Goal: Information Seeking & Learning: Learn about a topic

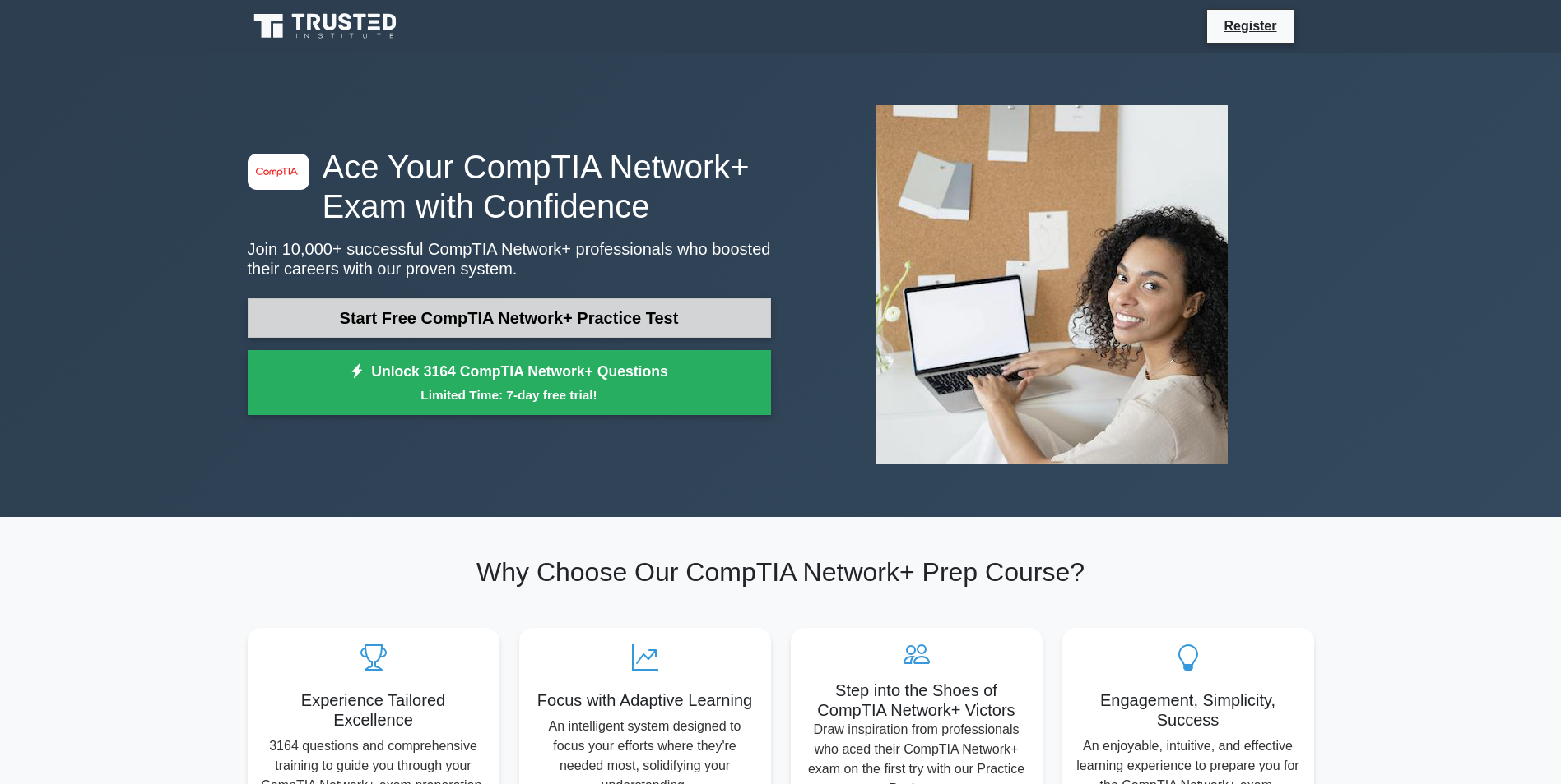
click at [464, 317] on link "Start Free CompTIA Network+ Practice Test" at bounding box center [509, 318] width 523 height 39
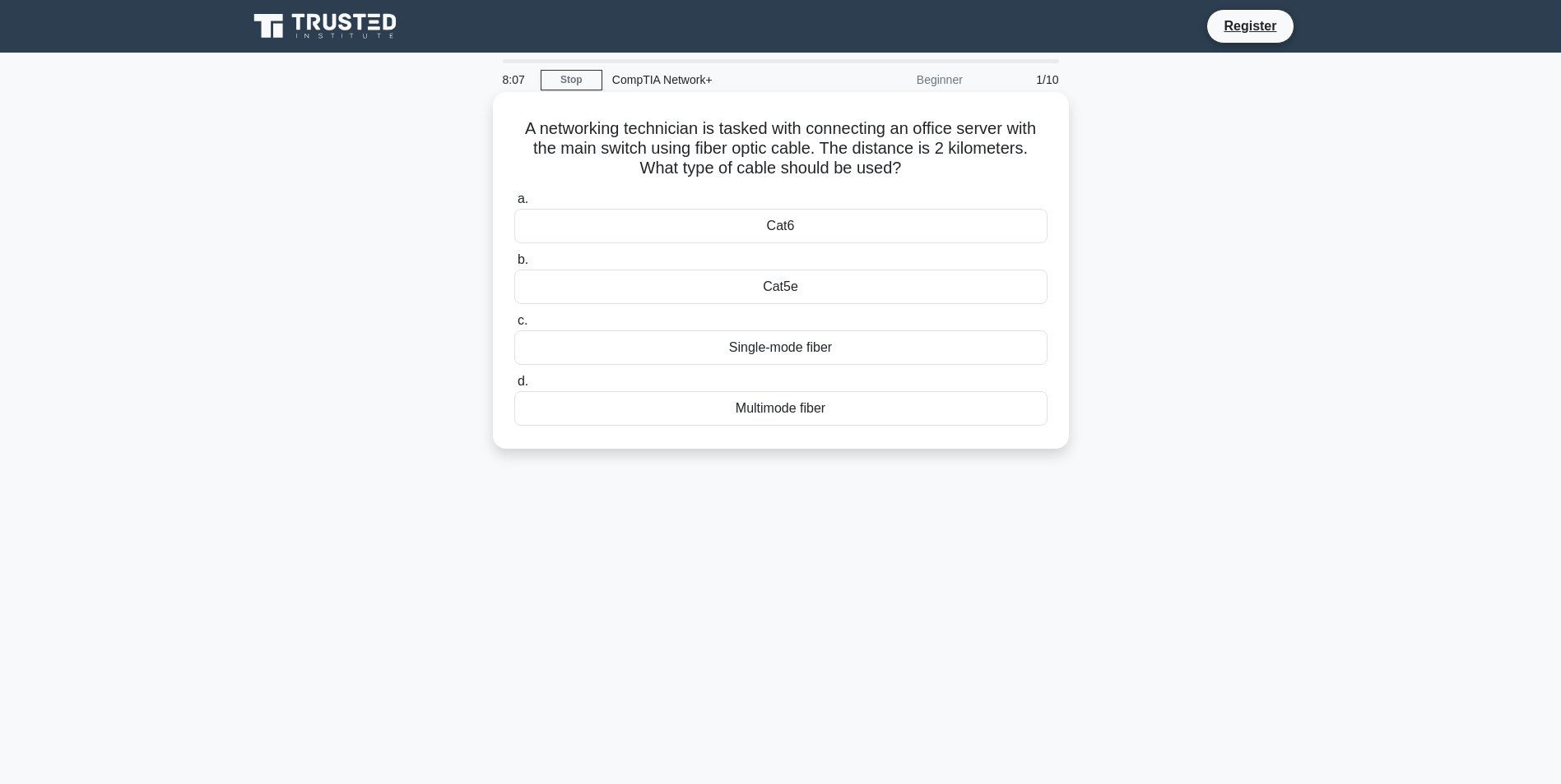
click at [817, 347] on div "Single-mode fiber" at bounding box center [781, 347] width 533 height 35
click at [514, 327] on input "c. Single-mode fiber" at bounding box center [514, 321] width 0 height 11
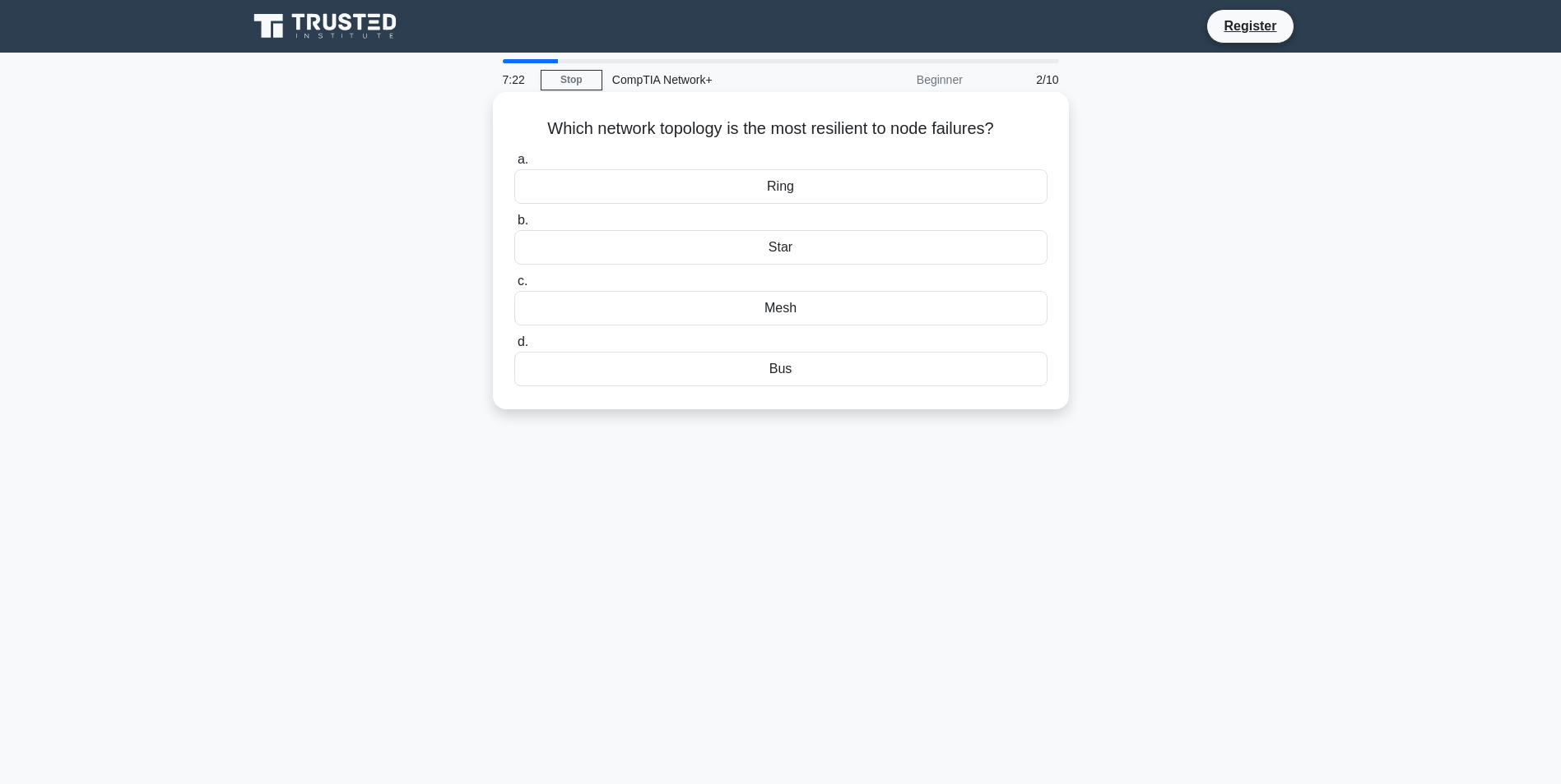
click at [784, 305] on div "Mesh" at bounding box center [781, 308] width 533 height 35
click at [514, 287] on input "c. Mesh" at bounding box center [514, 281] width 0 height 11
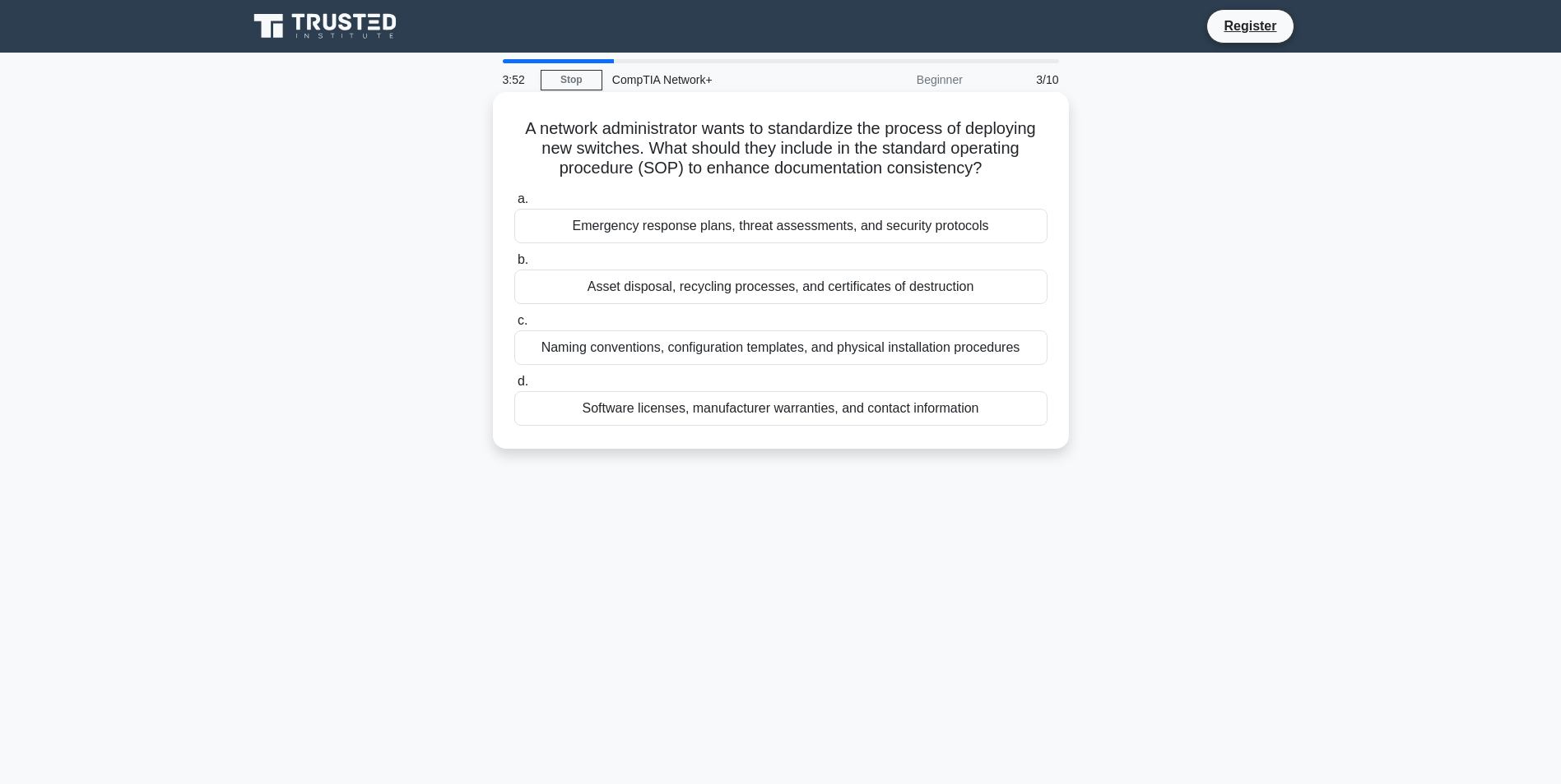
click at [824, 344] on div "Naming conventions, configuration templates, and physical installation procedur…" at bounding box center [781, 347] width 533 height 35
click at [514, 327] on input "c. Naming conventions, configuration templates, and physical installation proce…" at bounding box center [514, 321] width 0 height 11
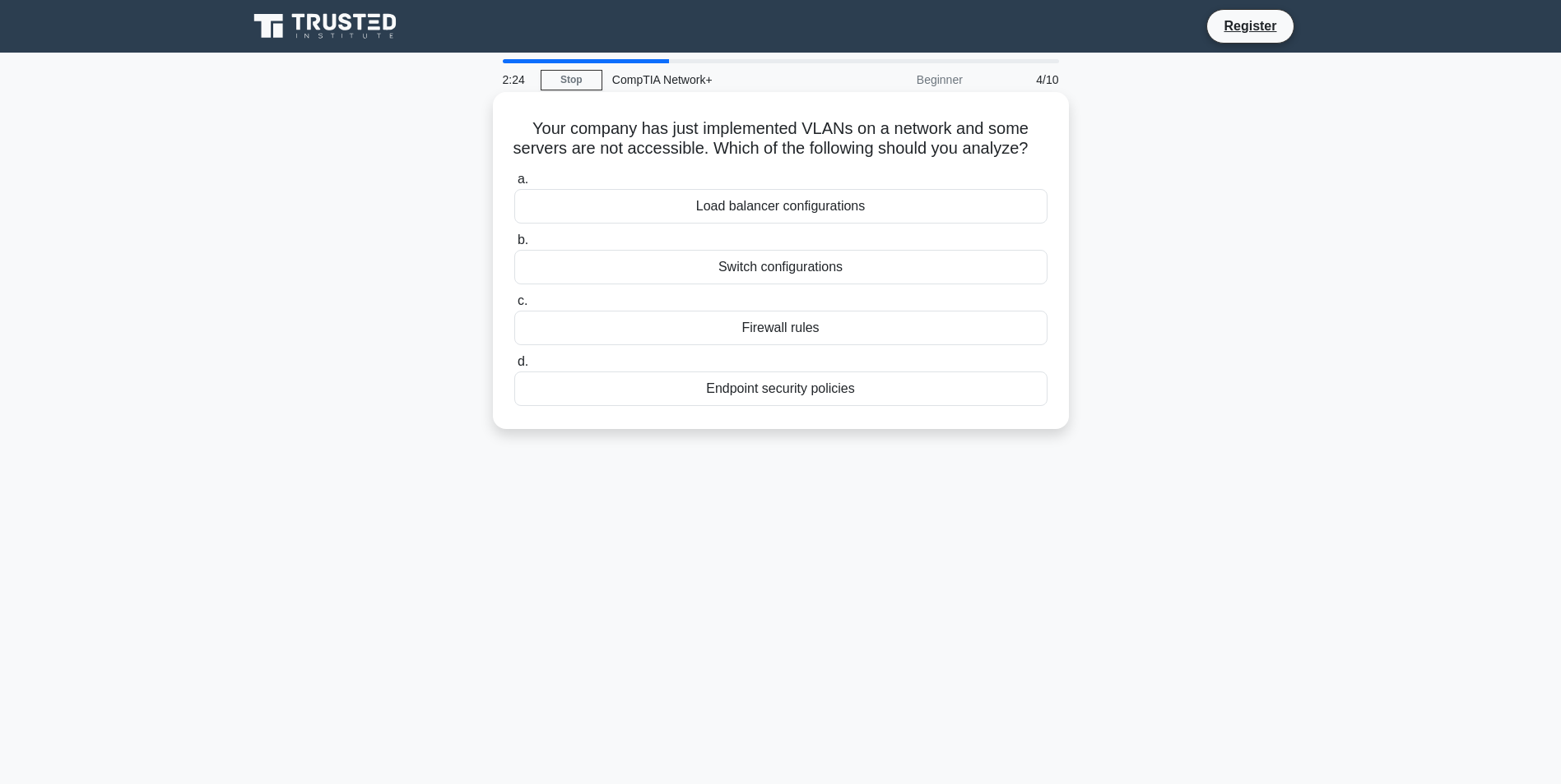
click at [751, 284] on div "Switch configurations" at bounding box center [781, 267] width 533 height 35
click at [514, 246] on input "b. Switch configurations" at bounding box center [514, 241] width 0 height 11
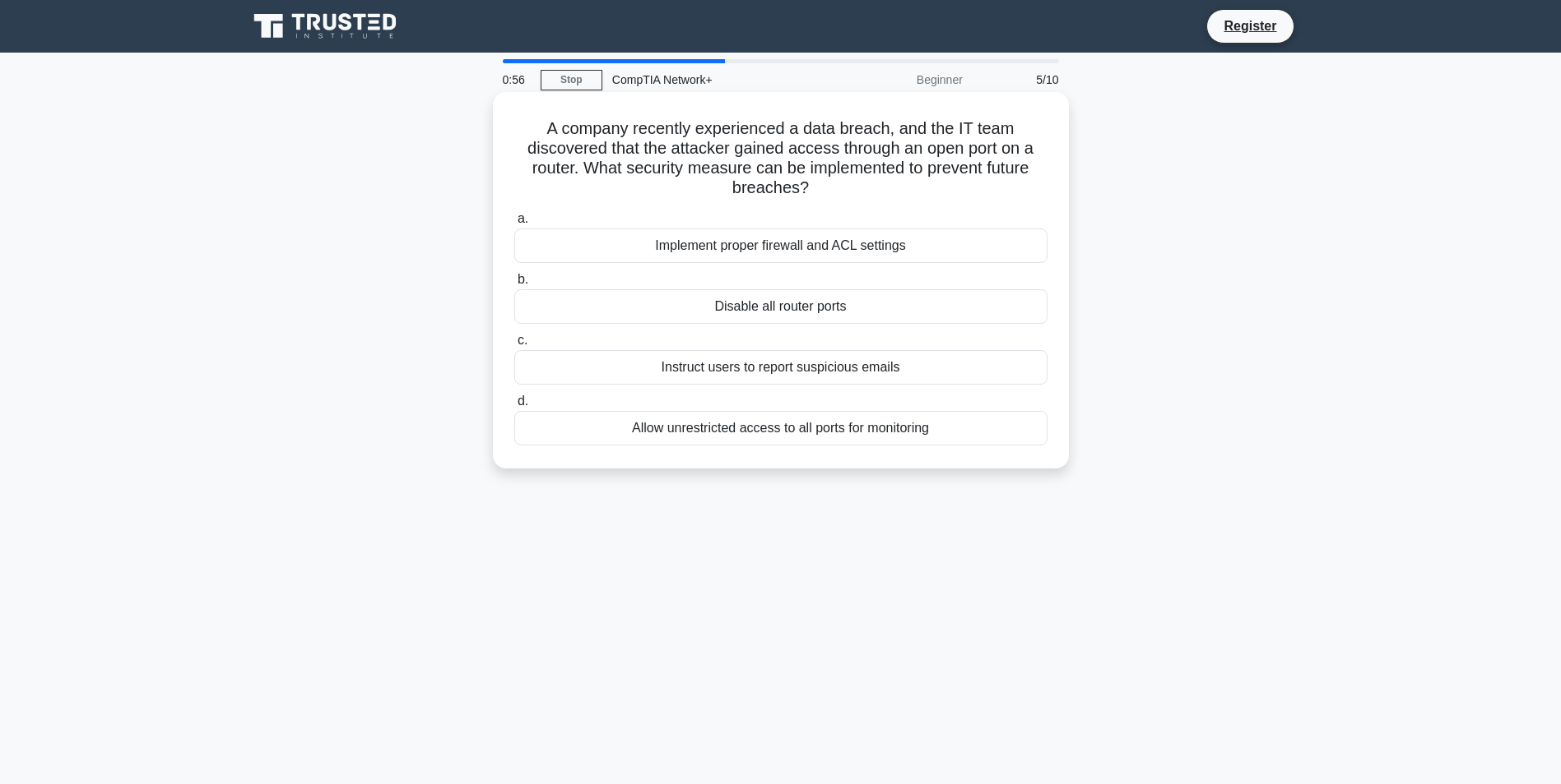
click at [712, 248] on div "Implement proper firewall and ACL settings" at bounding box center [781, 245] width 533 height 35
click at [514, 225] on input "a. Implement proper firewall and ACL settings" at bounding box center [514, 219] width 0 height 11
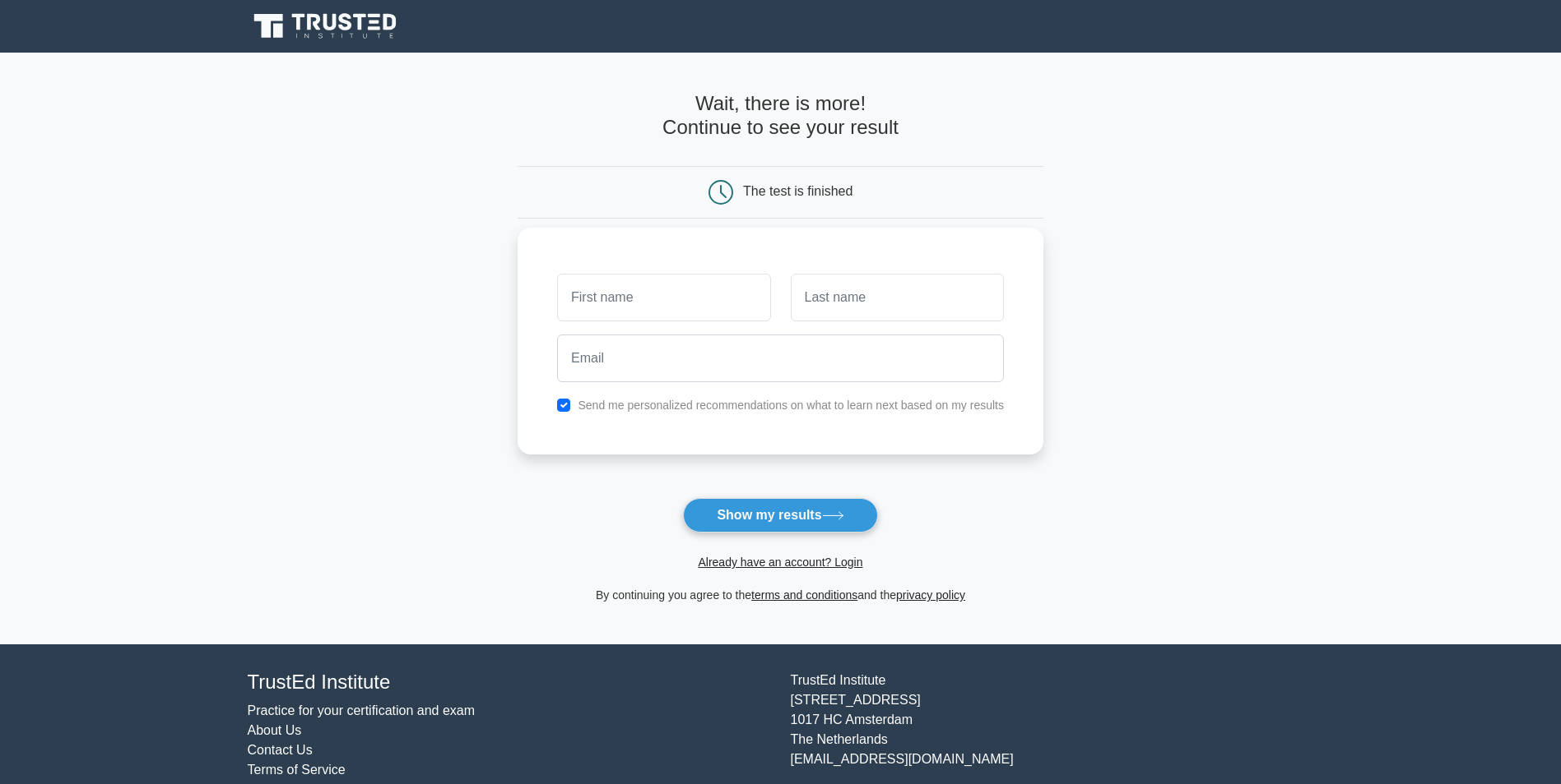
click at [601, 295] on input "text" at bounding box center [664, 297] width 213 height 48
type input "Henry"
type input "Francoeur"
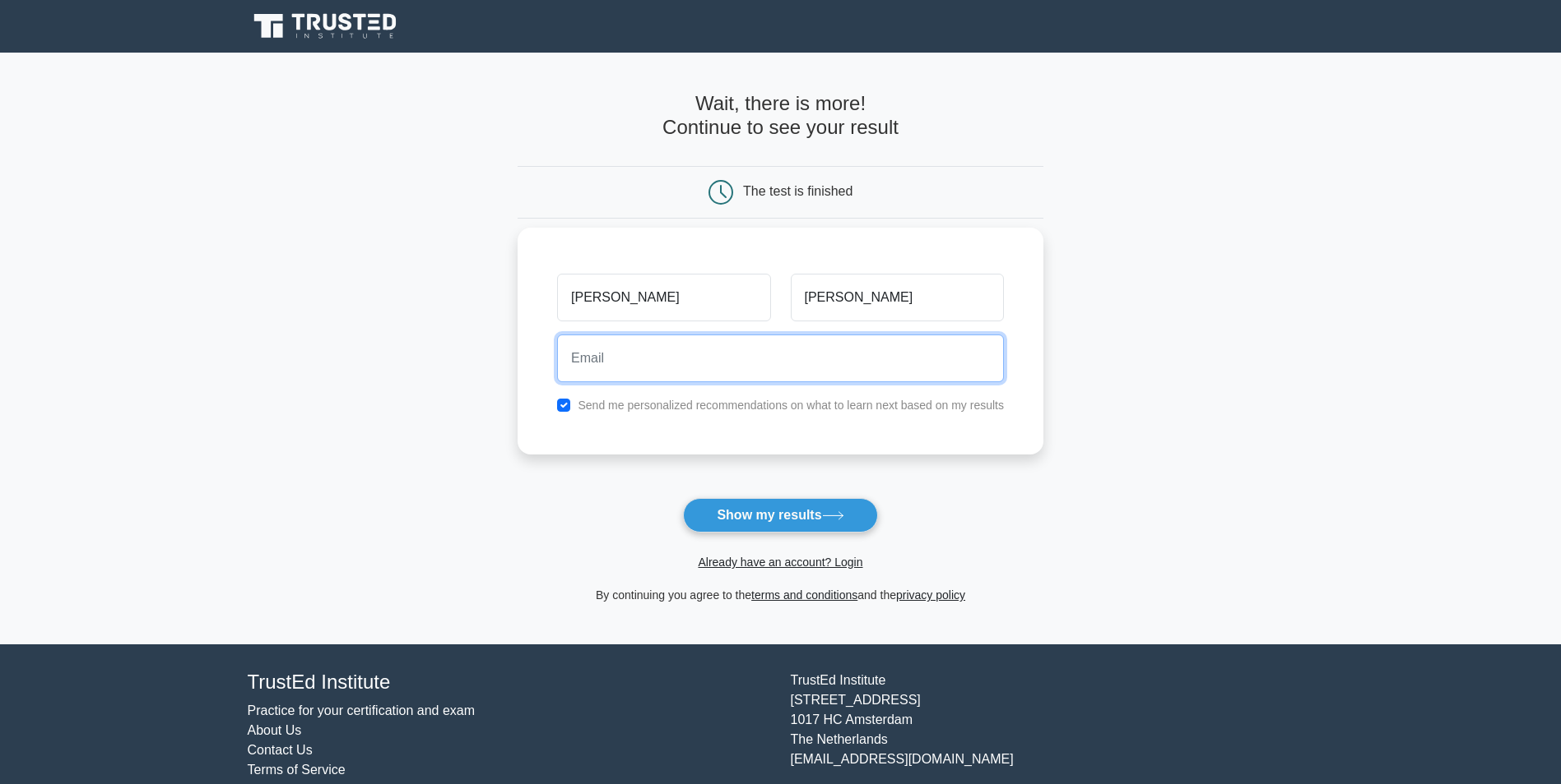
type input "hfrancoeur@my.devry.edu"
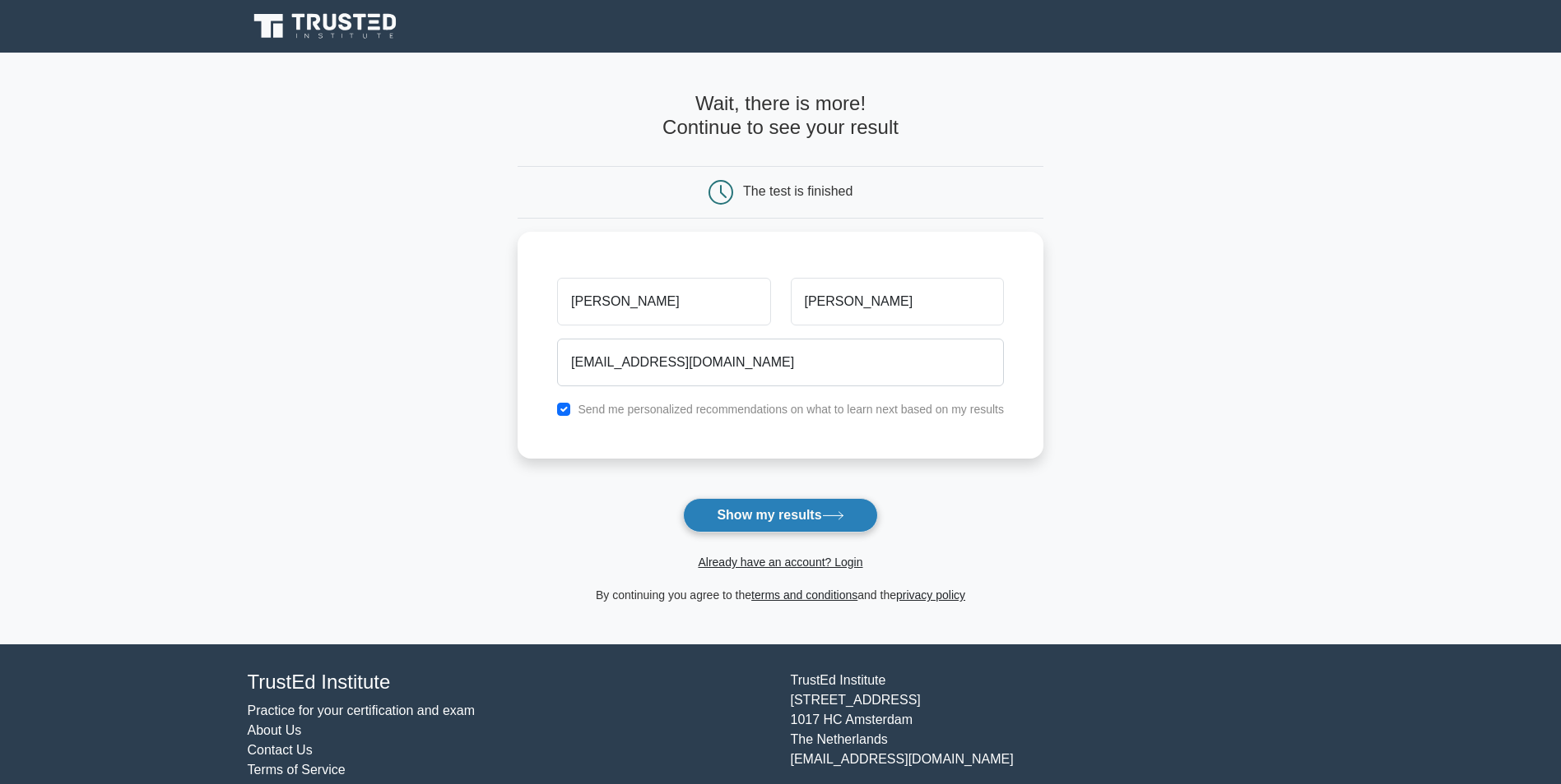
click at [778, 517] on button "Show my results" at bounding box center [780, 515] width 195 height 35
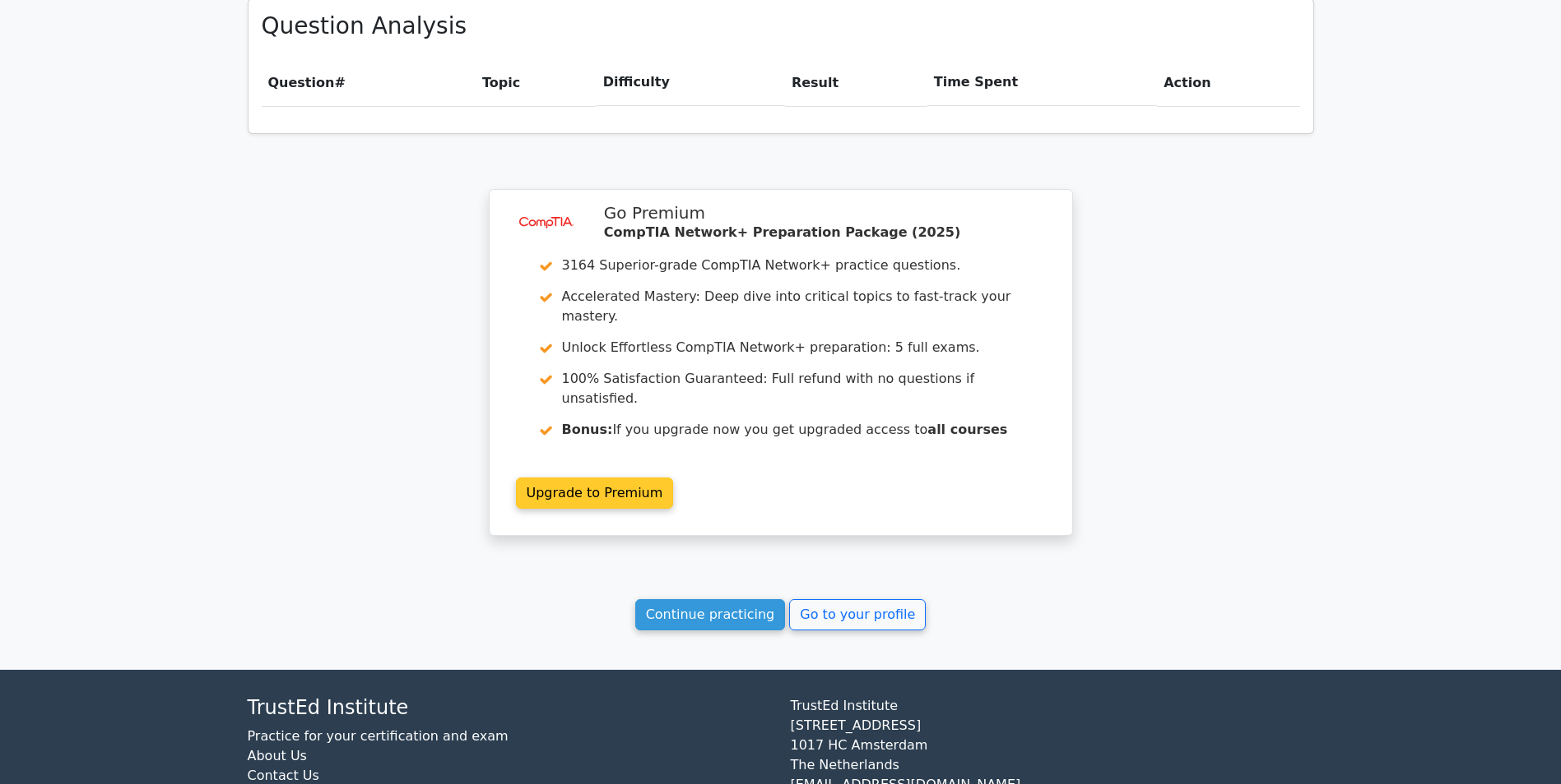
scroll to position [1106, 0]
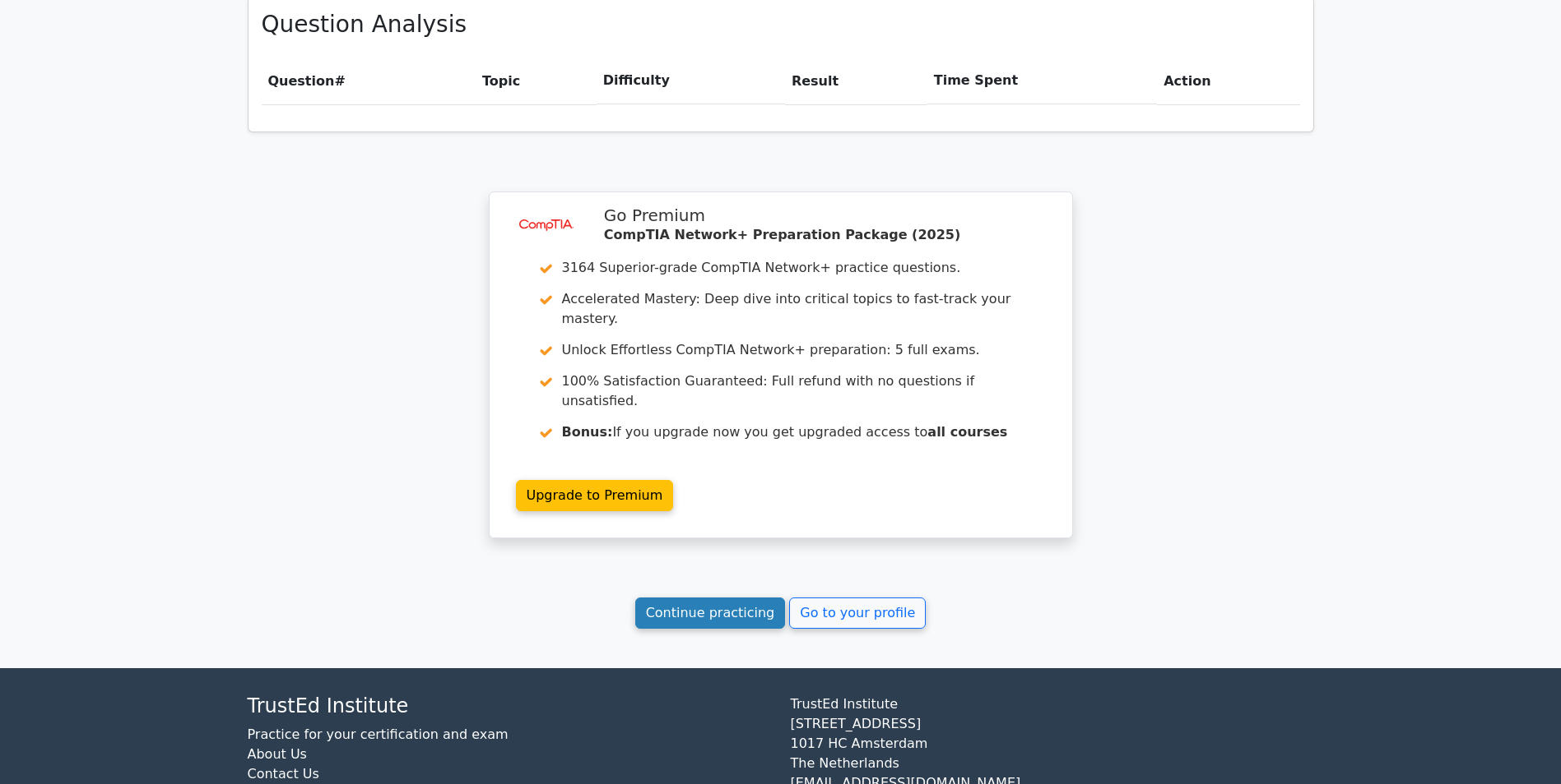
click at [721, 598] on link "Continue practicing" at bounding box center [710, 613] width 150 height 31
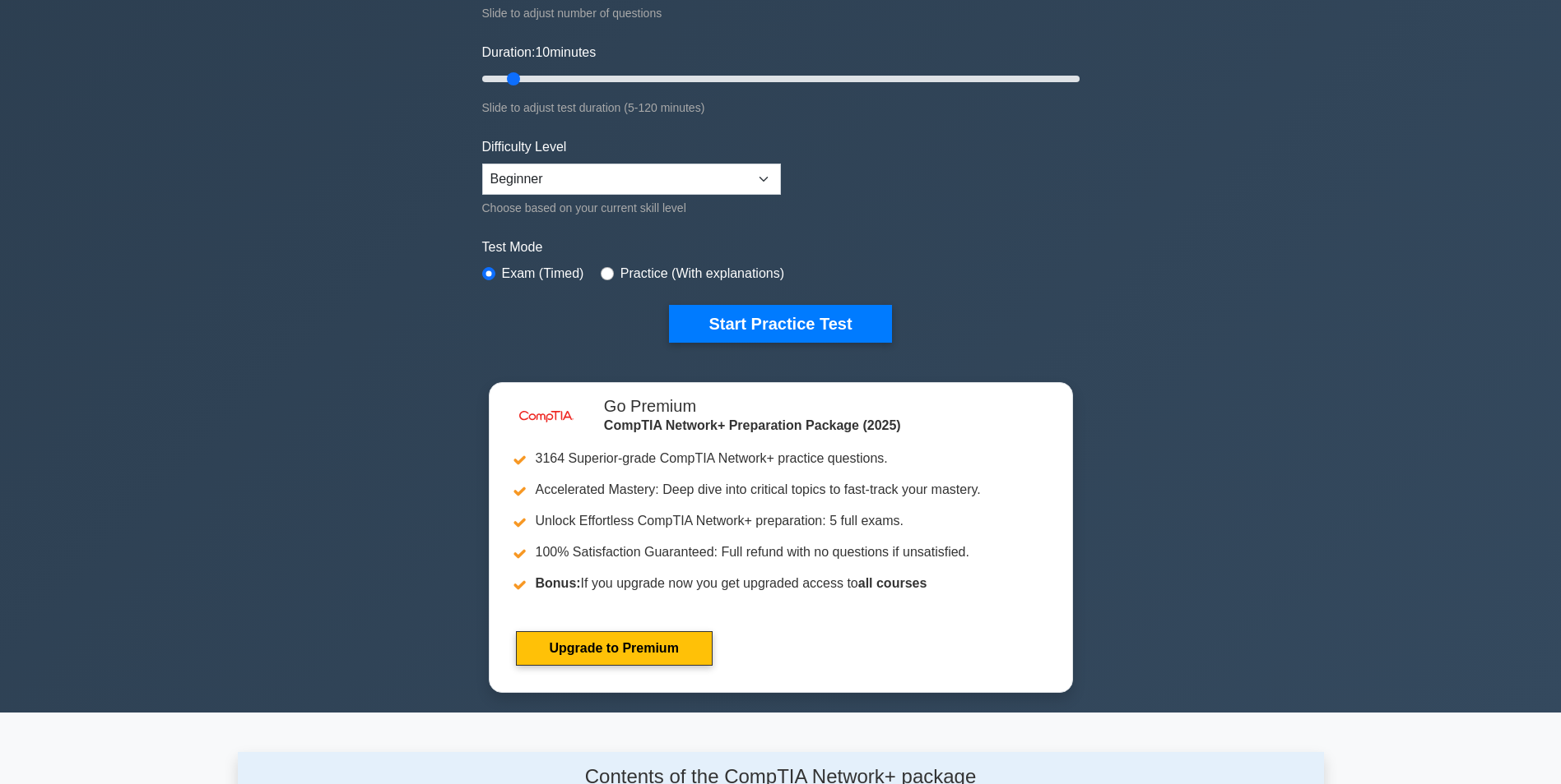
scroll to position [83, 0]
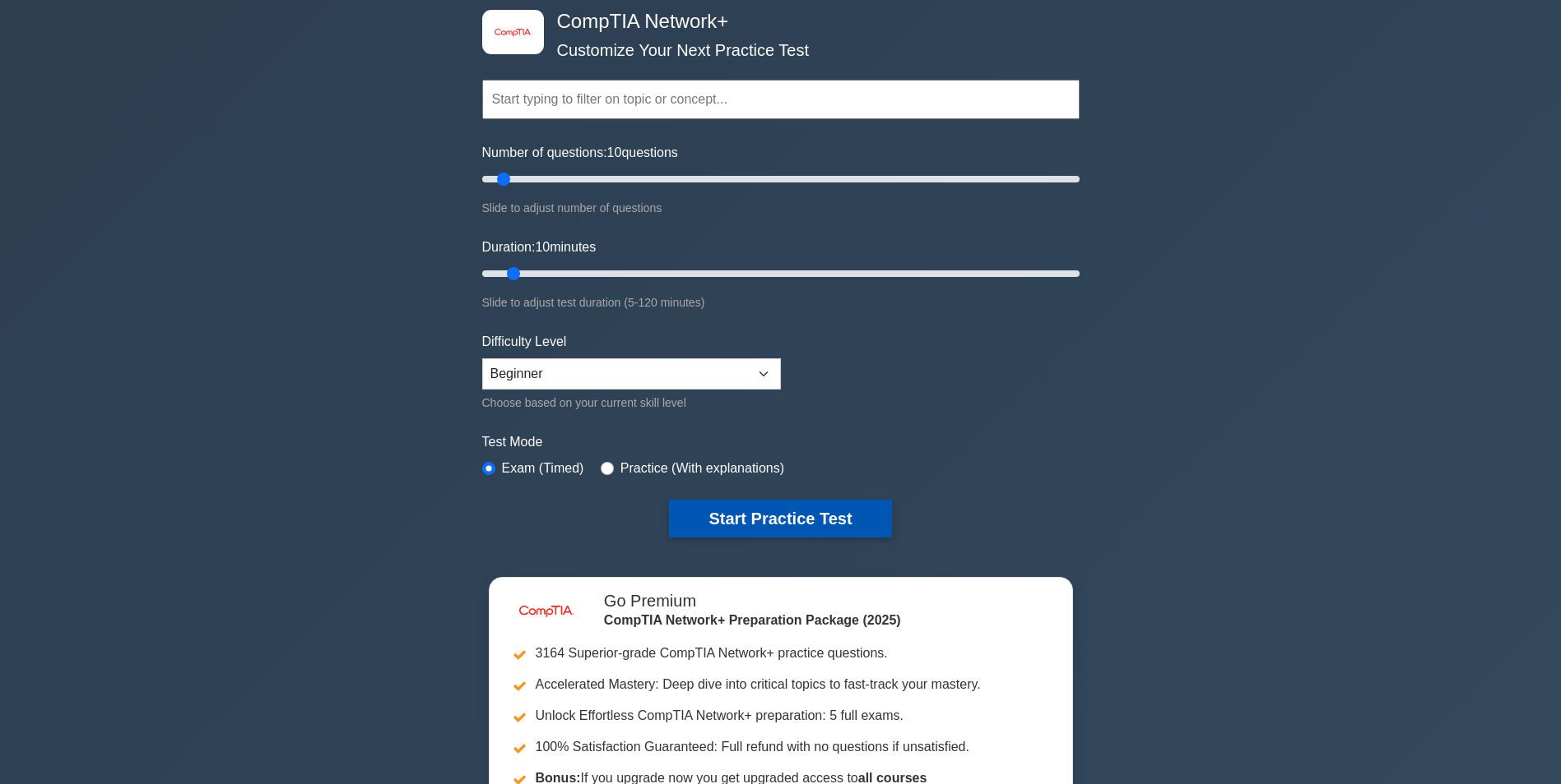
click at [769, 508] on button "Start Practice Test" at bounding box center [780, 519] width 222 height 38
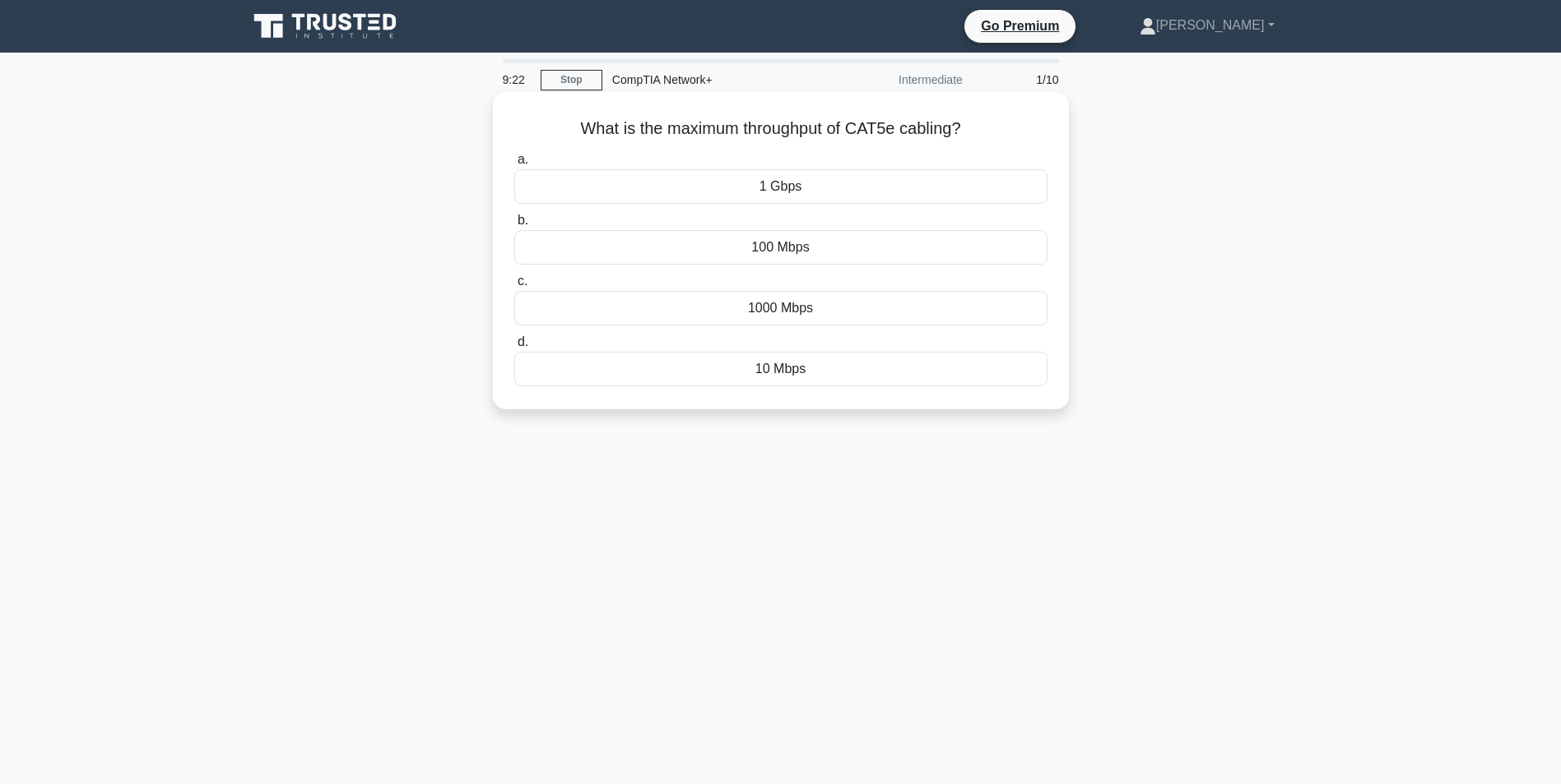
click at [799, 190] on div "1 Gbps" at bounding box center [781, 186] width 533 height 35
click at [514, 165] on input "a. 1 Gbps" at bounding box center [514, 160] width 0 height 11
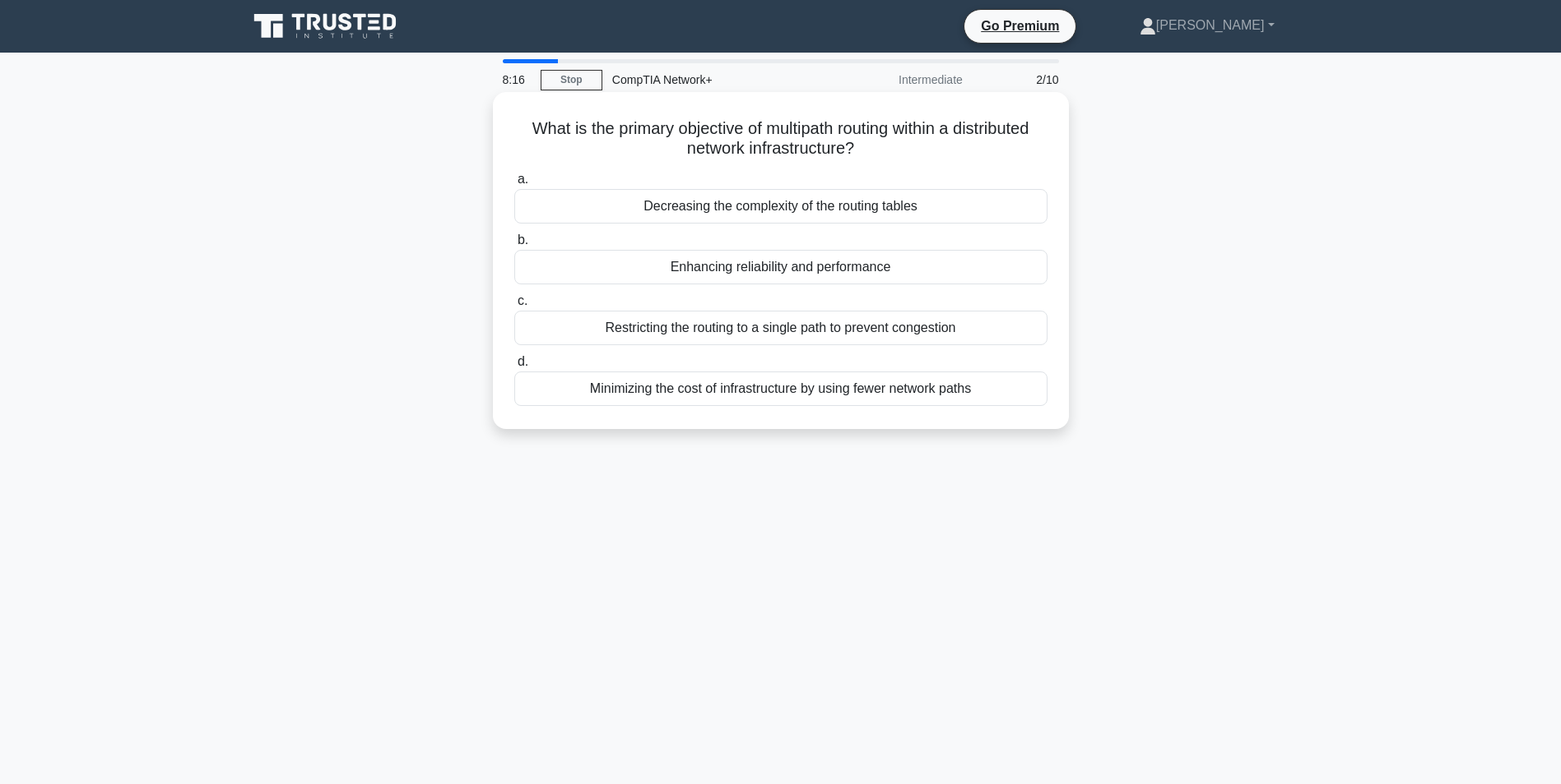
click at [786, 272] on div "Enhancing reliability and performance" at bounding box center [781, 267] width 533 height 35
click at [514, 246] on input "b. Enhancing reliability and performance" at bounding box center [514, 241] width 0 height 11
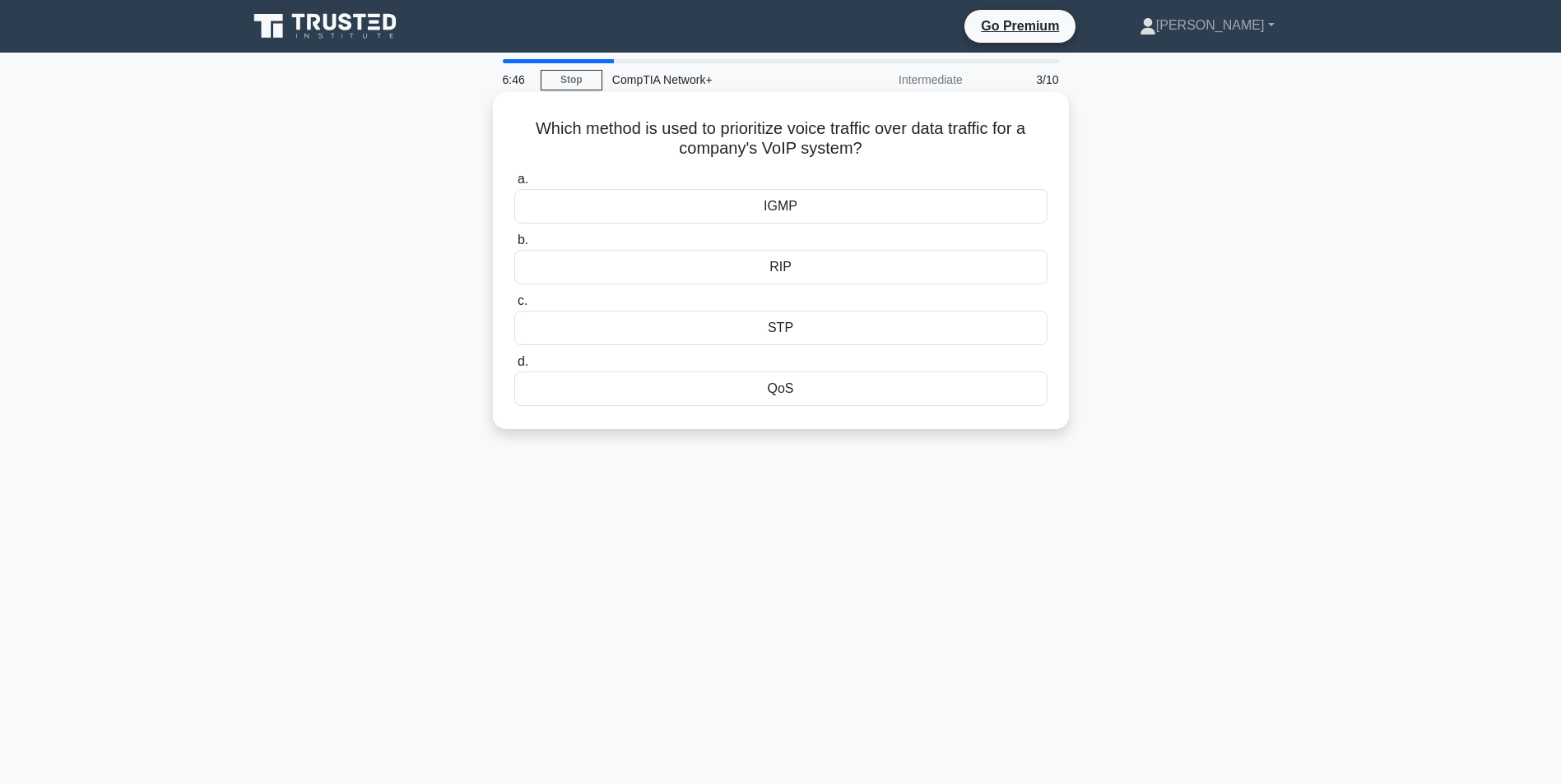
click at [672, 210] on div "IGMP" at bounding box center [781, 206] width 533 height 35
click at [514, 185] on input "a. IGMP" at bounding box center [514, 179] width 0 height 11
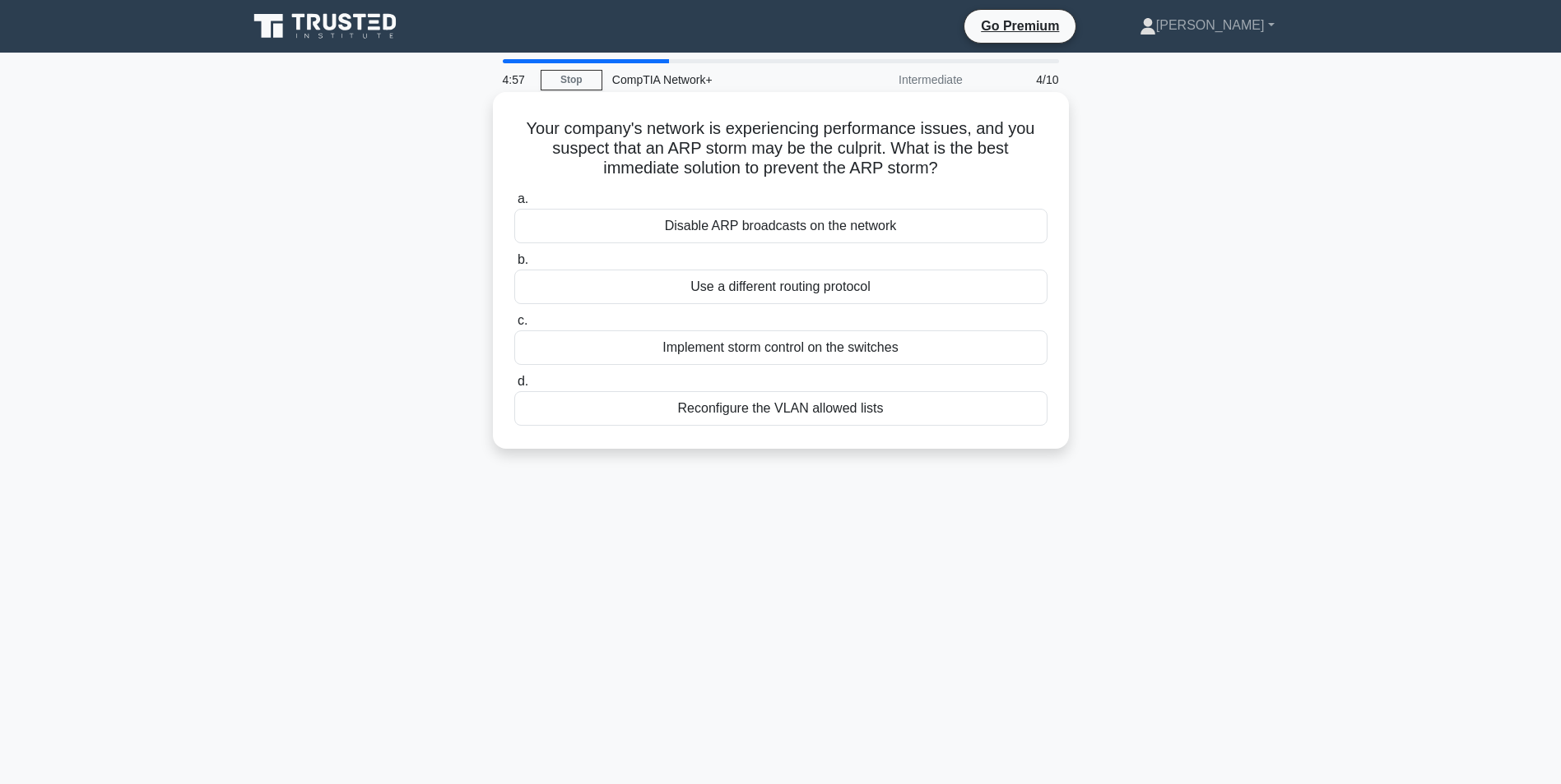
click at [741, 226] on div "Disable ARP broadcasts on the network" at bounding box center [781, 226] width 533 height 35
click at [514, 205] on input "a. Disable ARP broadcasts on the network" at bounding box center [514, 200] width 0 height 11
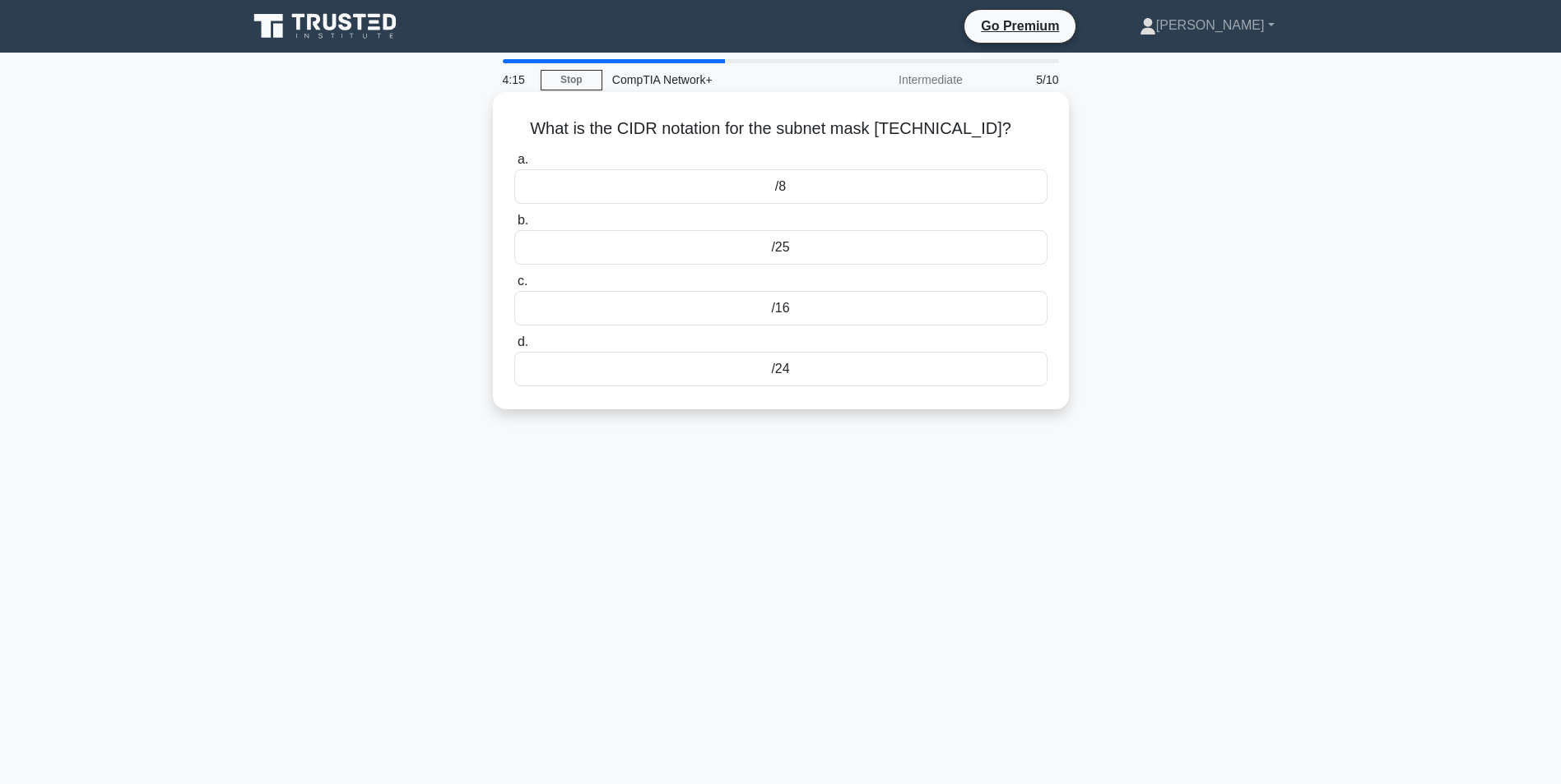
click at [771, 372] on div "/24" at bounding box center [781, 368] width 533 height 35
click at [514, 348] on input "d. /24" at bounding box center [514, 343] width 0 height 11
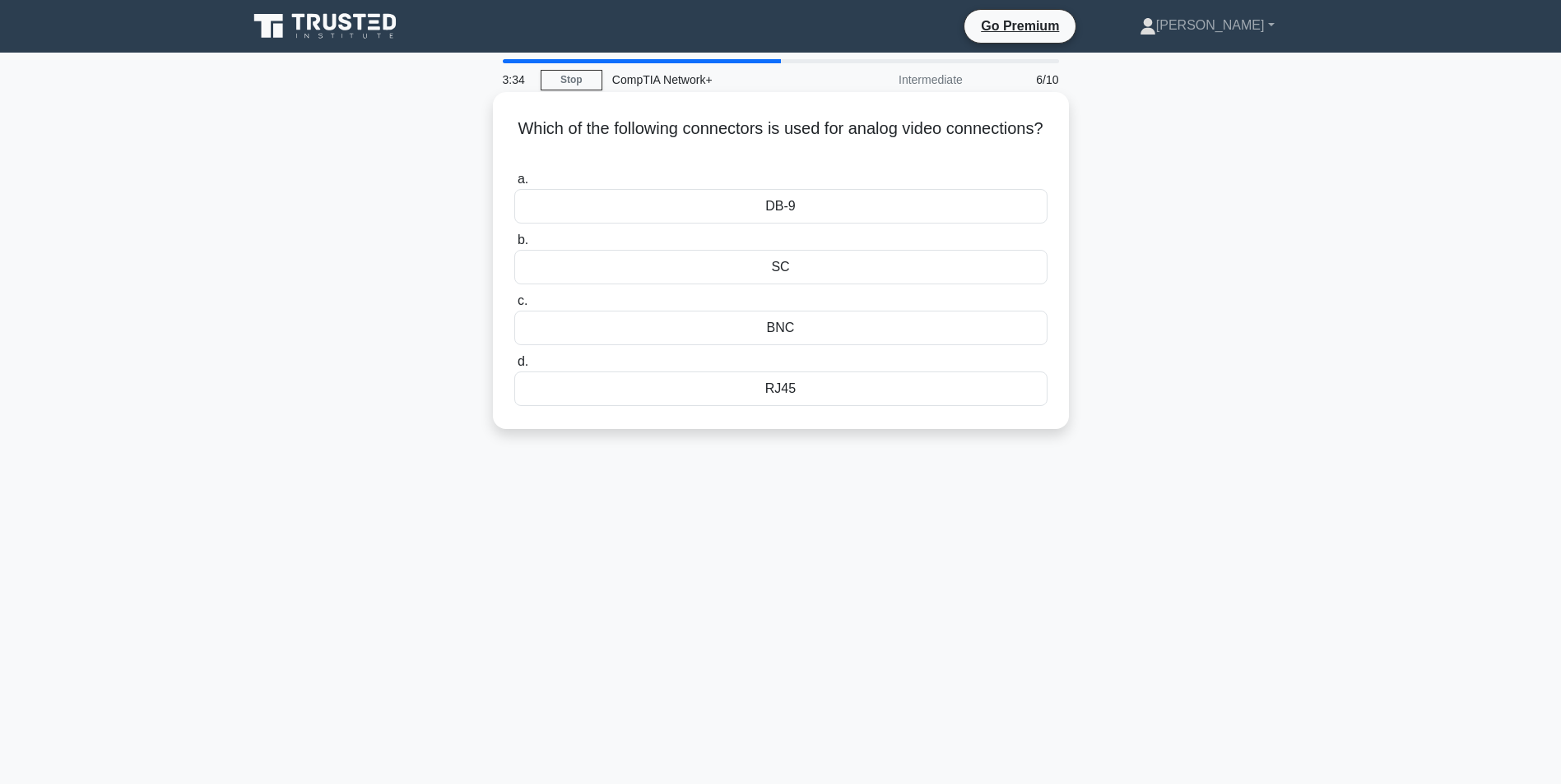
click at [780, 207] on div "DB-9" at bounding box center [781, 206] width 533 height 35
click at [514, 185] on input "a. DB-9" at bounding box center [514, 179] width 0 height 11
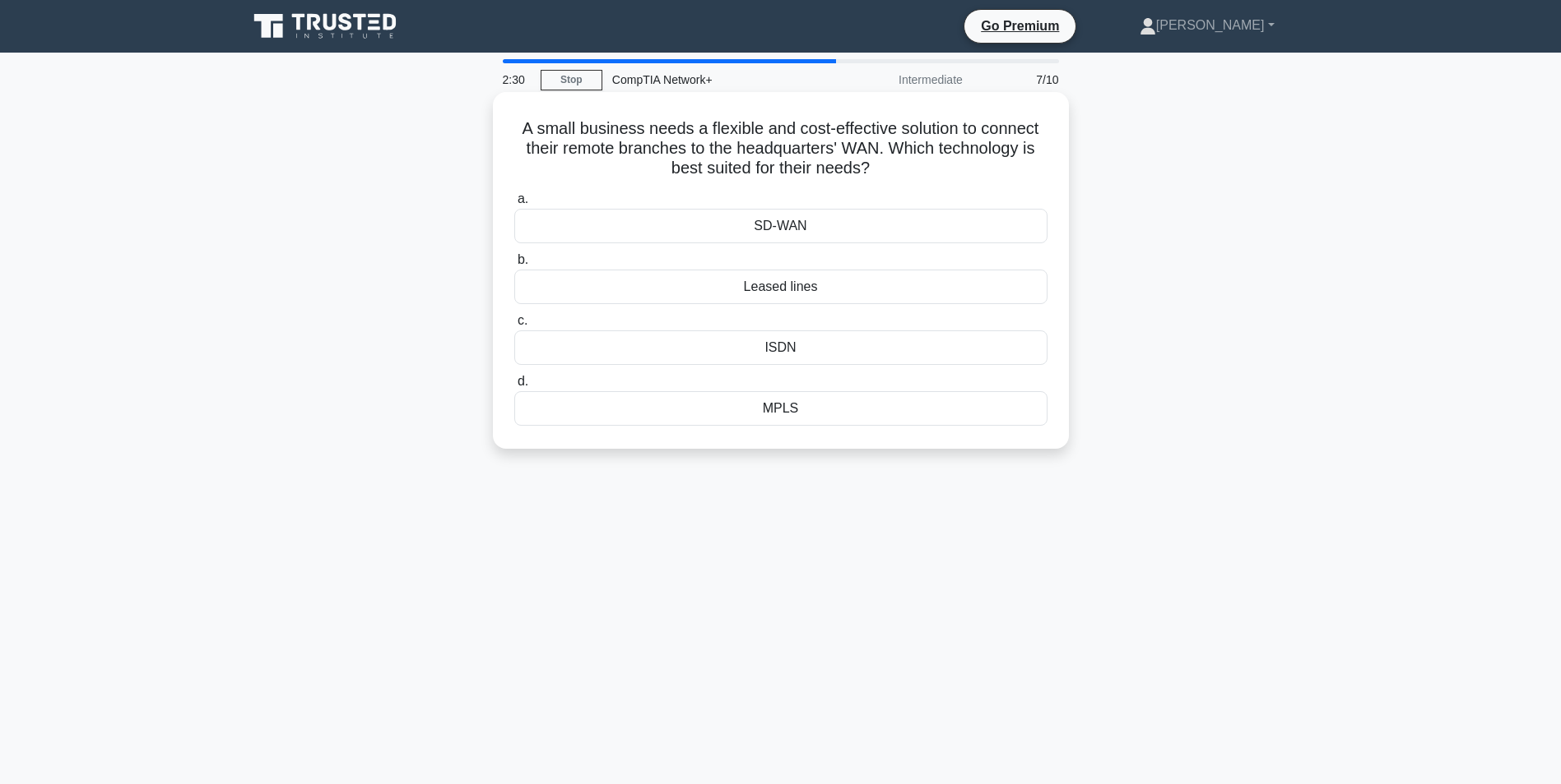
click at [732, 232] on div "SD-WAN" at bounding box center [781, 226] width 533 height 35
click at [514, 205] on input "a. SD-WAN" at bounding box center [514, 200] width 0 height 11
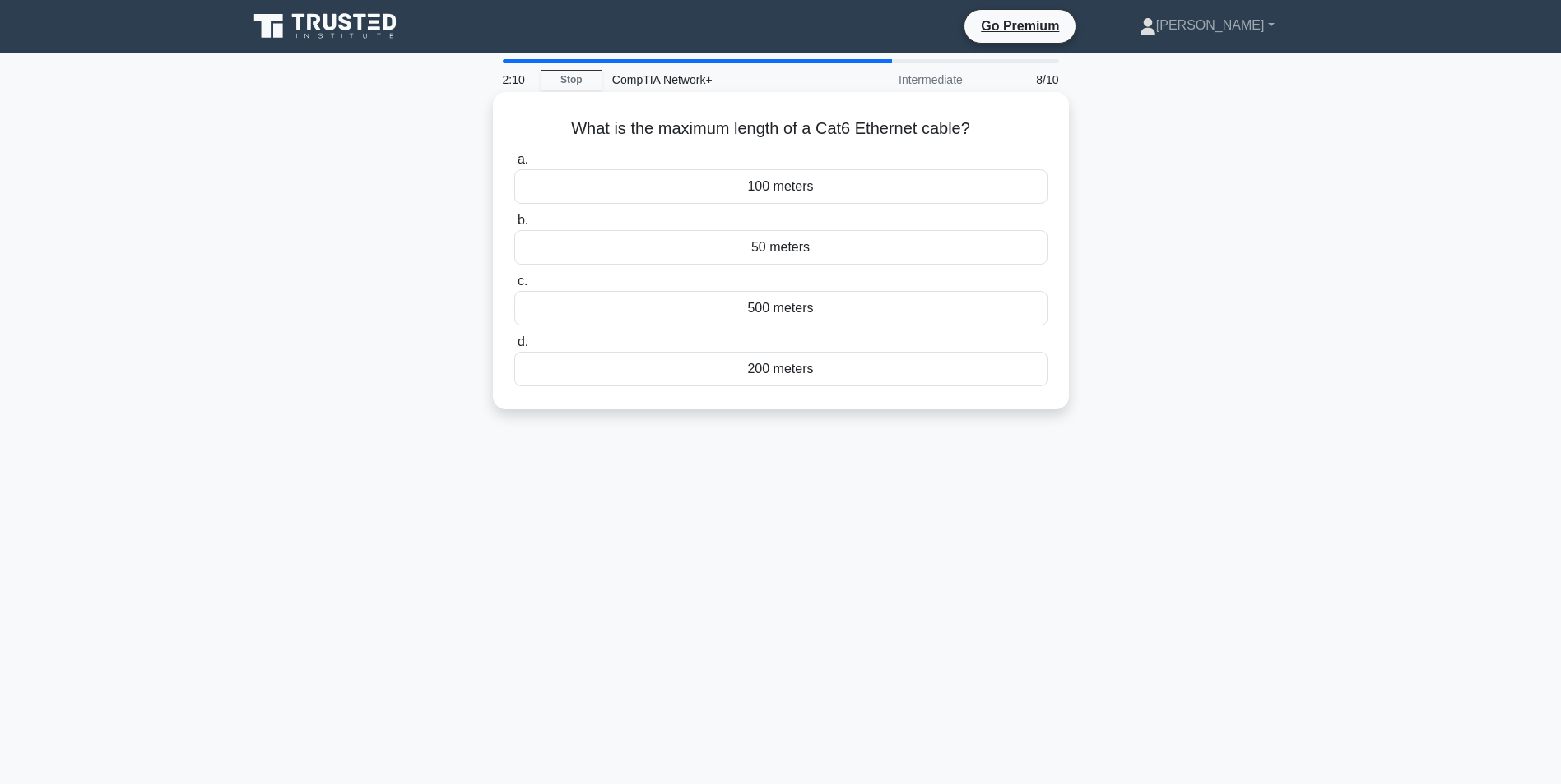
click at [718, 184] on div "100 meters" at bounding box center [781, 186] width 533 height 35
click at [514, 165] on input "a. 100 meters" at bounding box center [514, 160] width 0 height 11
click at [737, 244] on div "CNAME" at bounding box center [781, 247] width 533 height 35
click at [514, 226] on input "b. CNAME" at bounding box center [514, 221] width 0 height 11
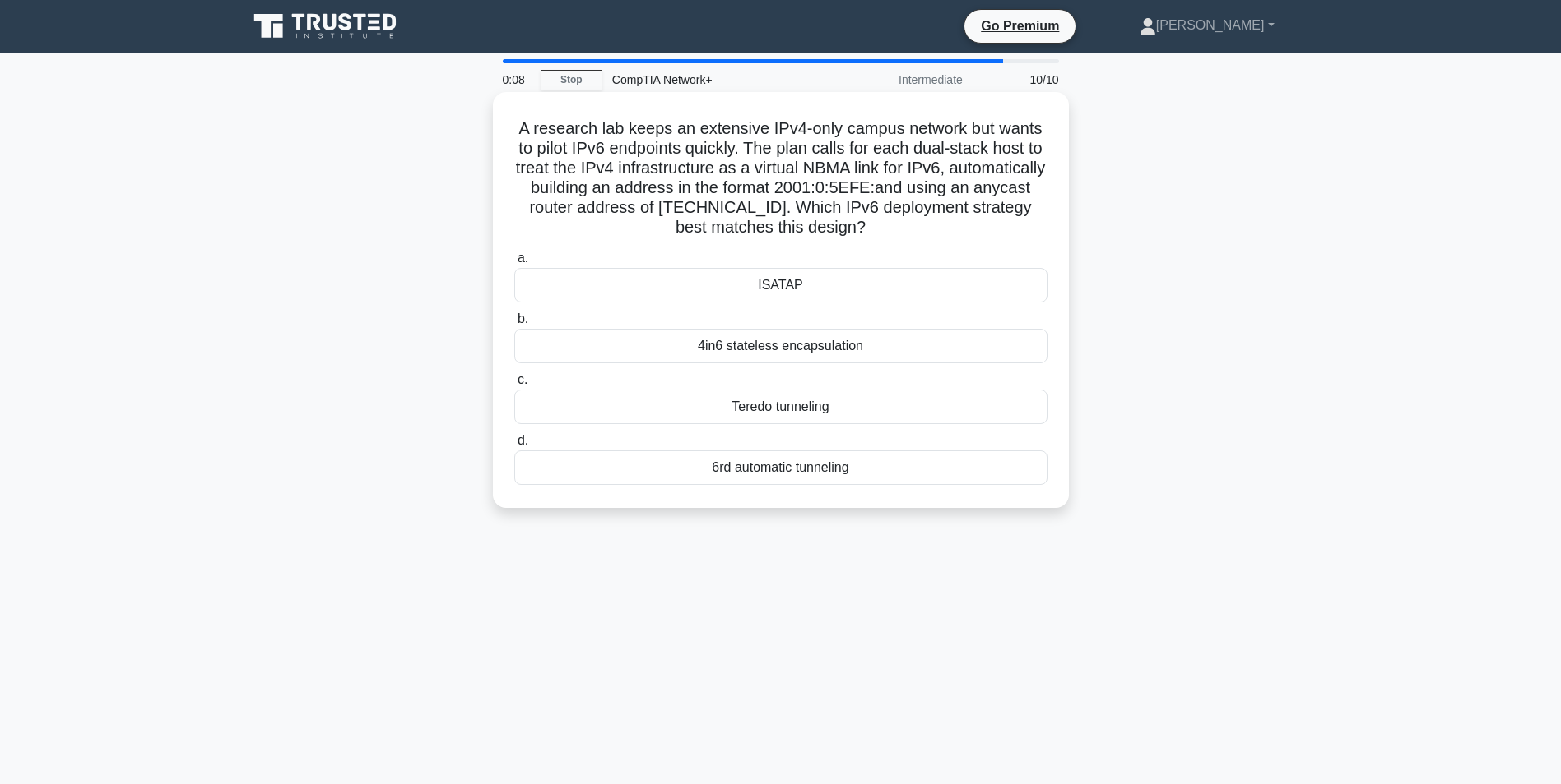
click at [780, 340] on div "4in6 stateless encapsulation" at bounding box center [781, 345] width 533 height 35
click at [514, 325] on input "b. 4in6 stateless encapsulation" at bounding box center [514, 320] width 0 height 11
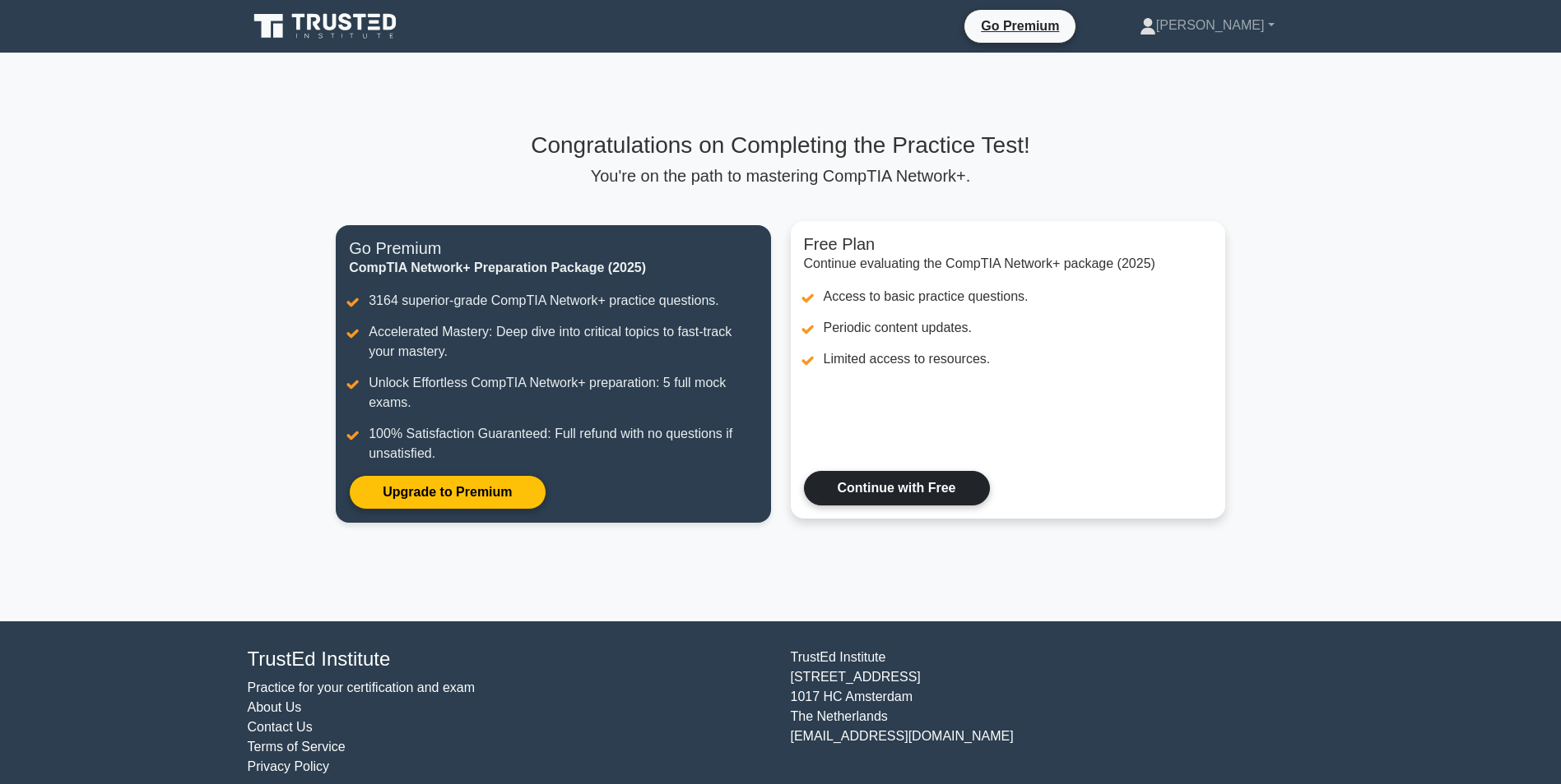
click at [914, 478] on link "Continue with Free" at bounding box center [896, 488] width 186 height 35
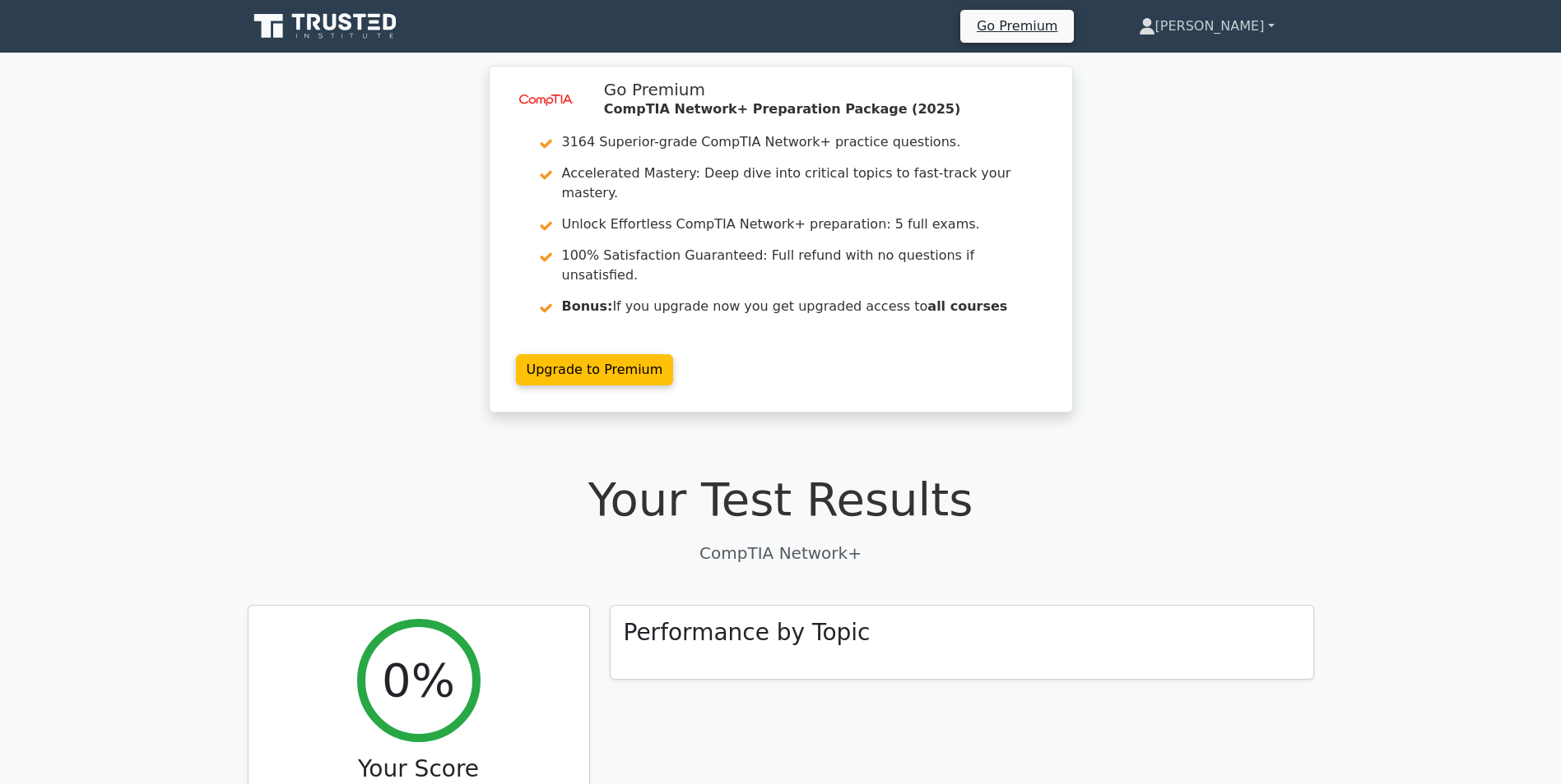
click at [1262, 27] on link "[PERSON_NAME]" at bounding box center [1207, 26] width 215 height 33
click at [1173, 29] on link "[PERSON_NAME]" at bounding box center [1207, 26] width 215 height 33
